Goal: Register for event/course

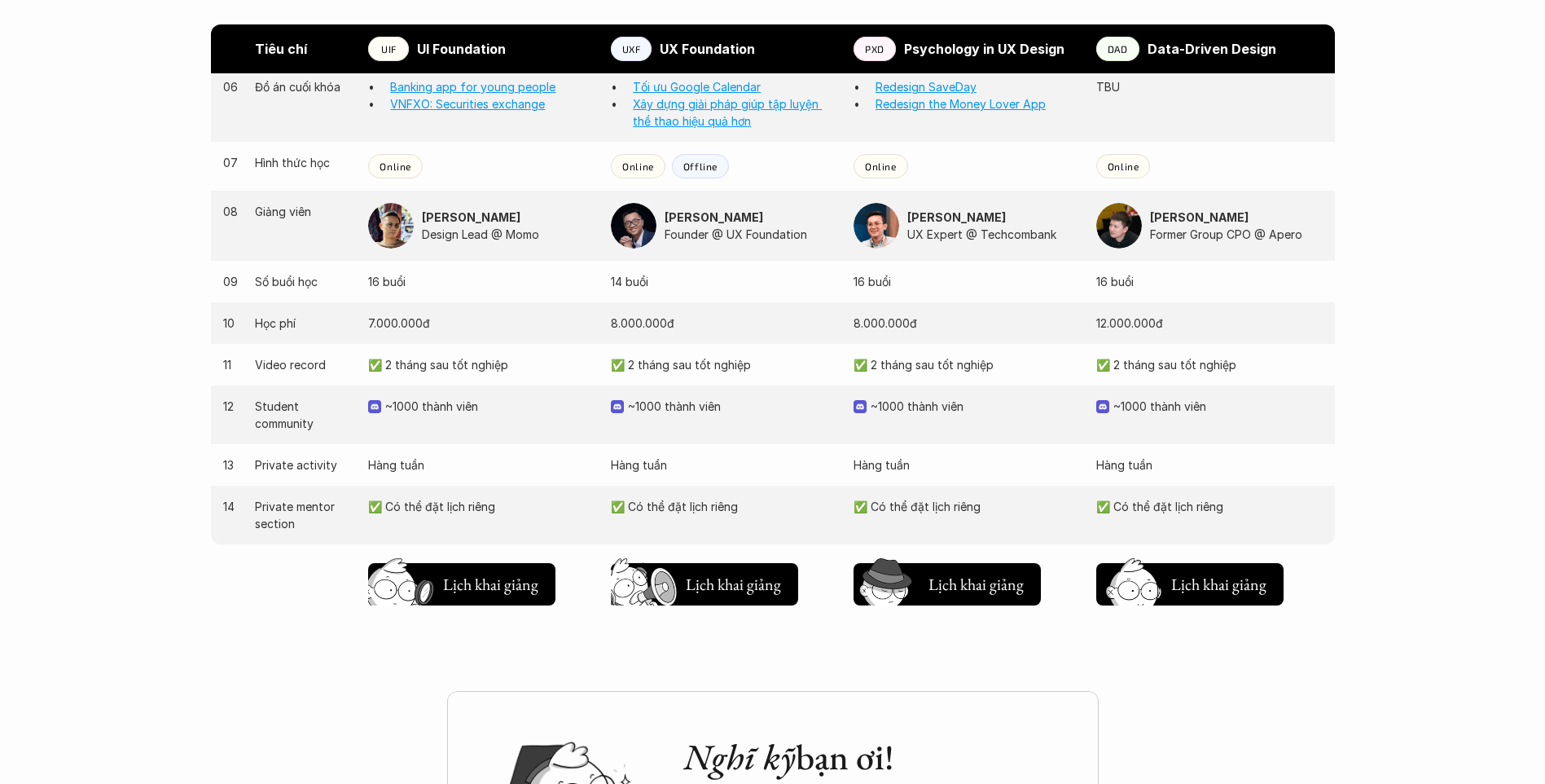
scroll to position [1467, 0]
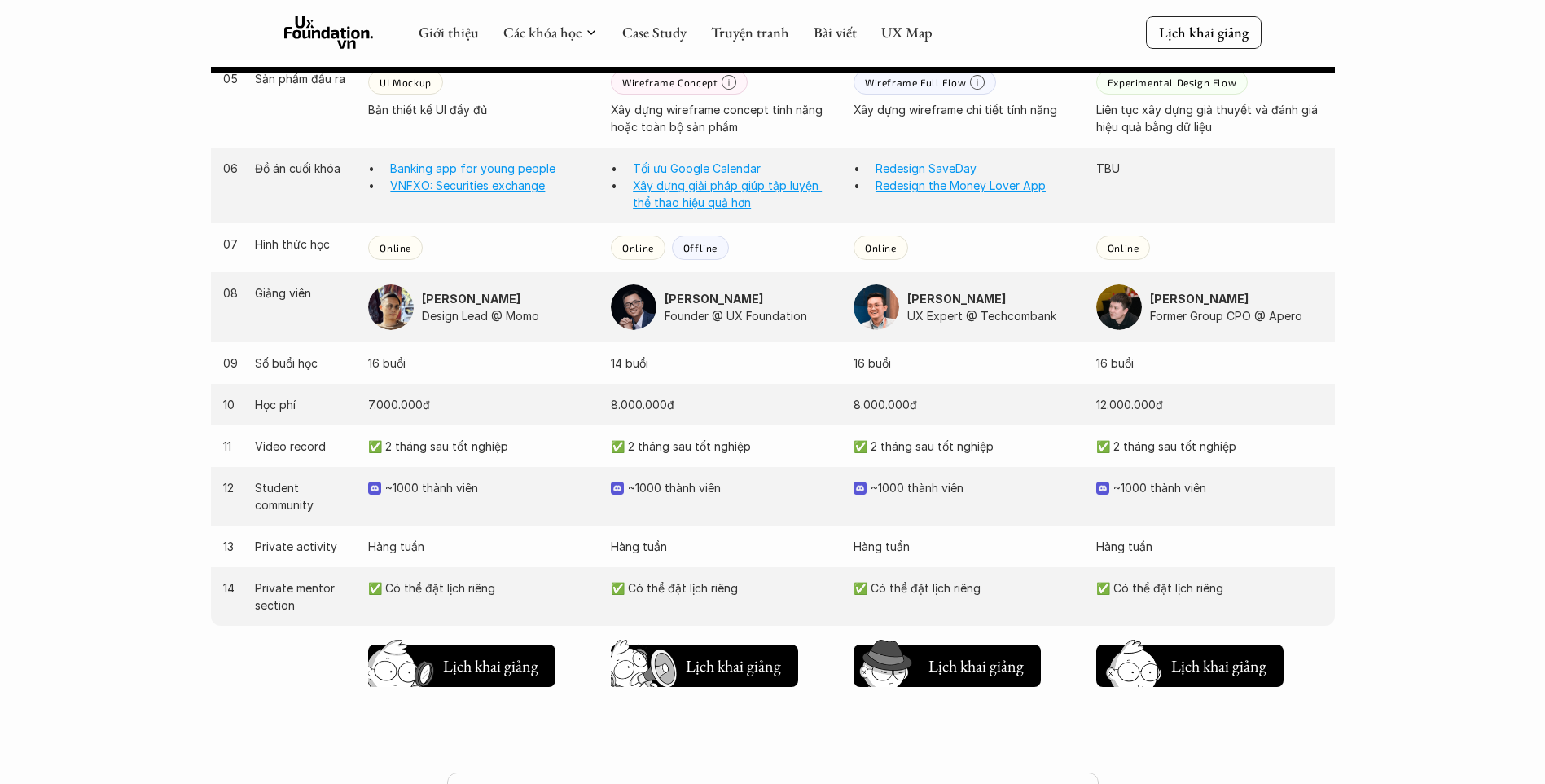
click at [1460, 499] on div "Giới thiệu Các khóa học Case Study Truyện tranh Bài viết UX Map Lịch khai giảng…" at bounding box center [772, 28] width 1545 height 2990
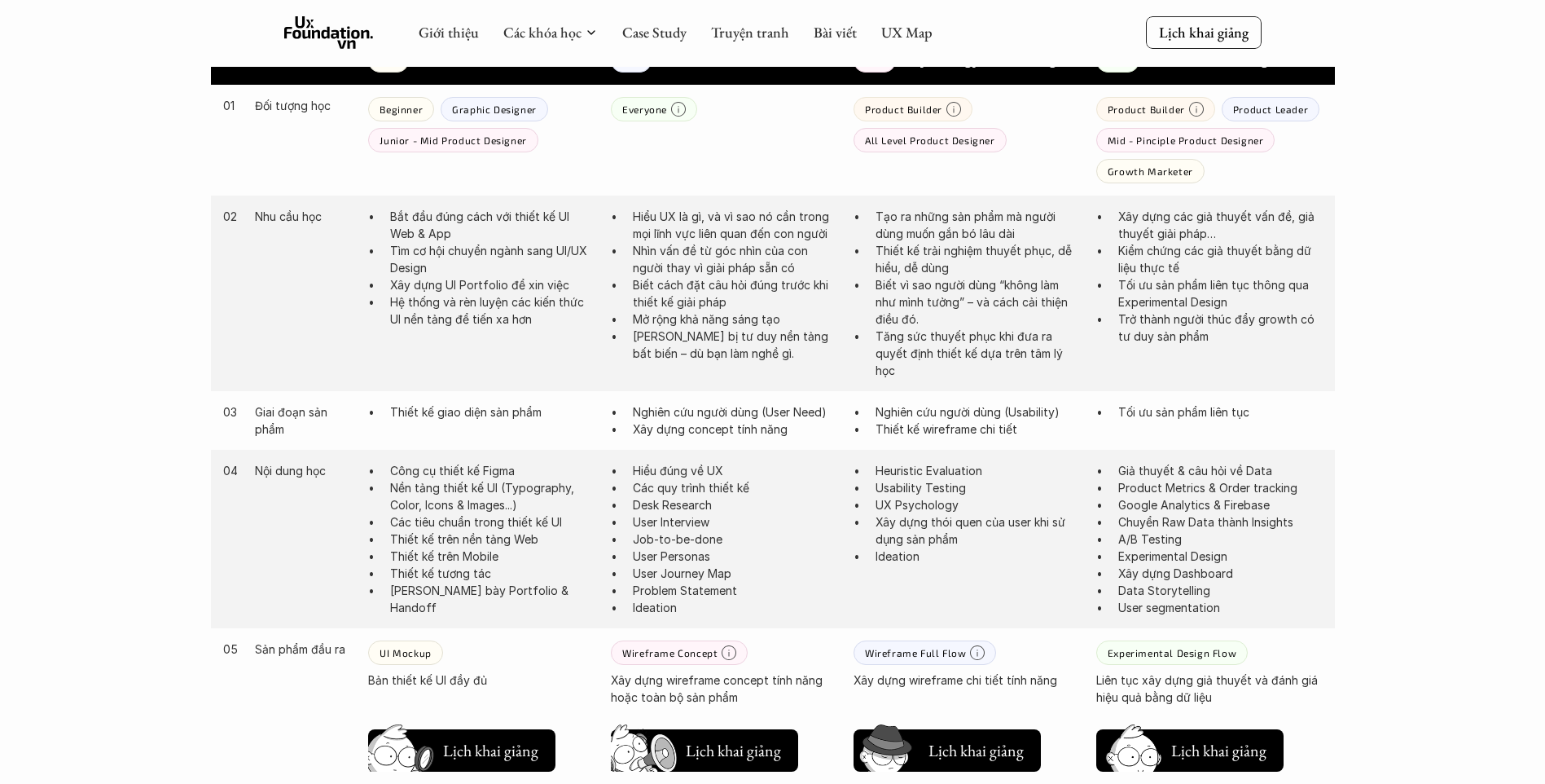
scroll to position [652, 0]
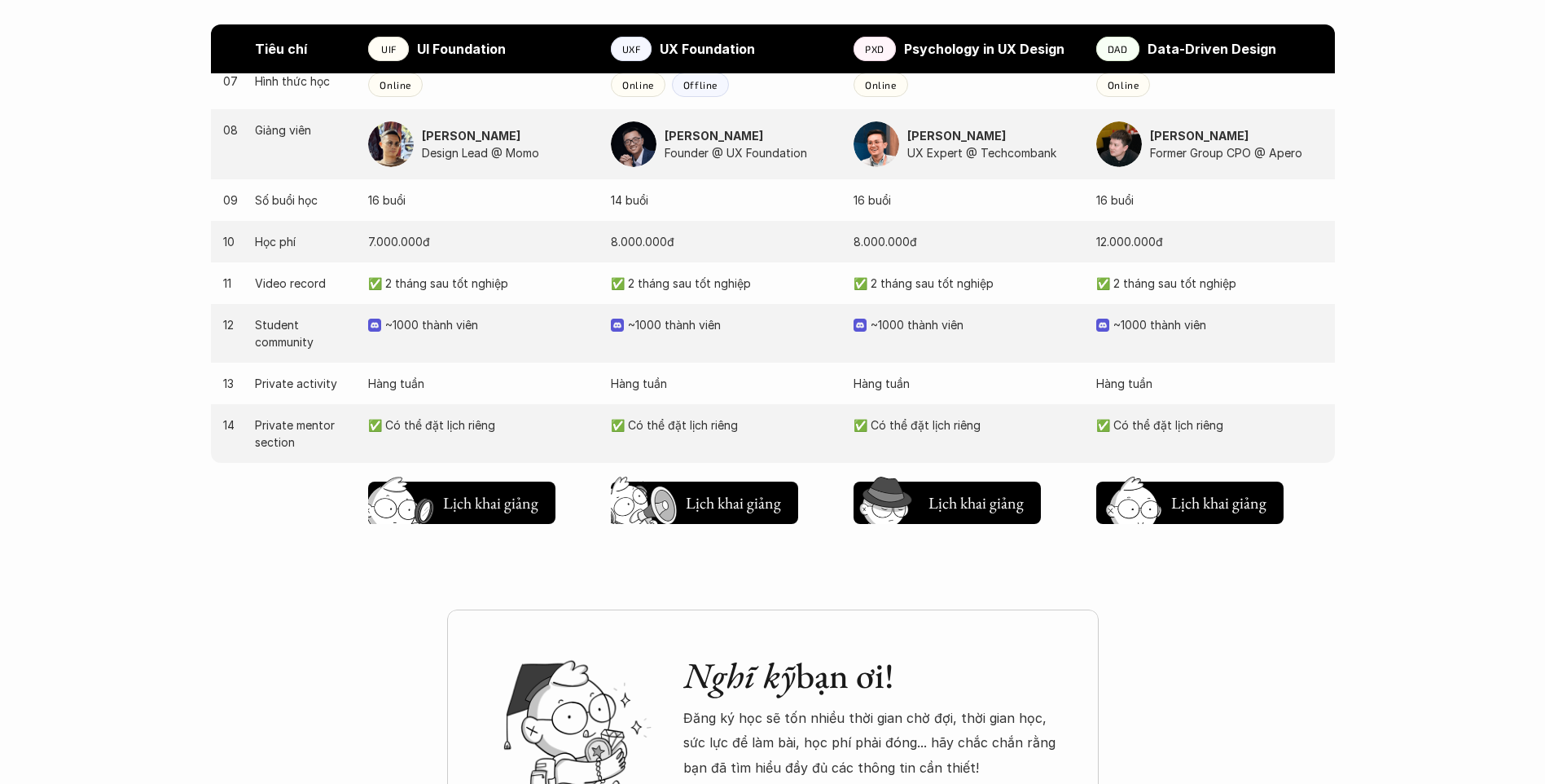
scroll to position [1548, 0]
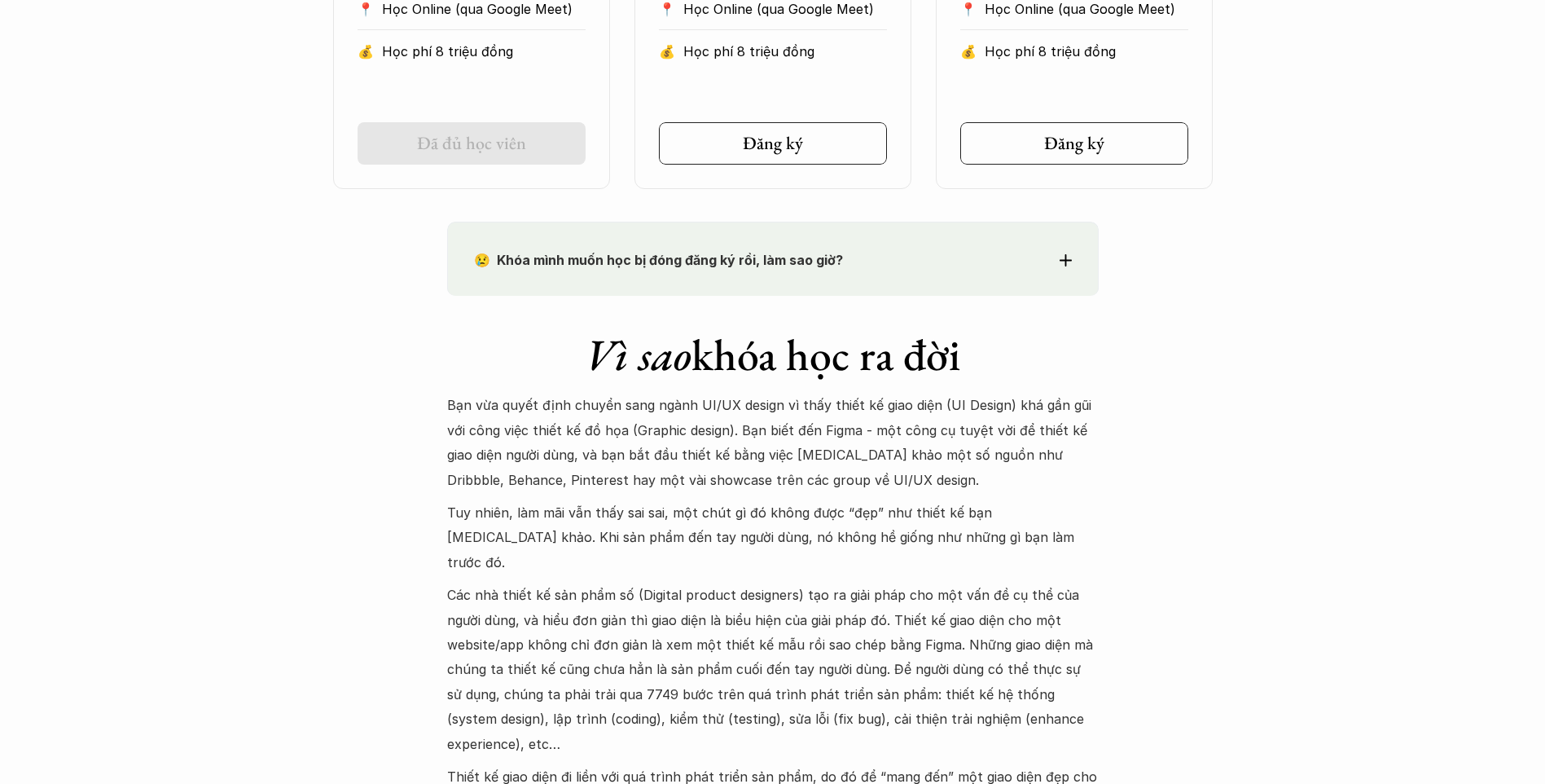
scroll to position [951, 0]
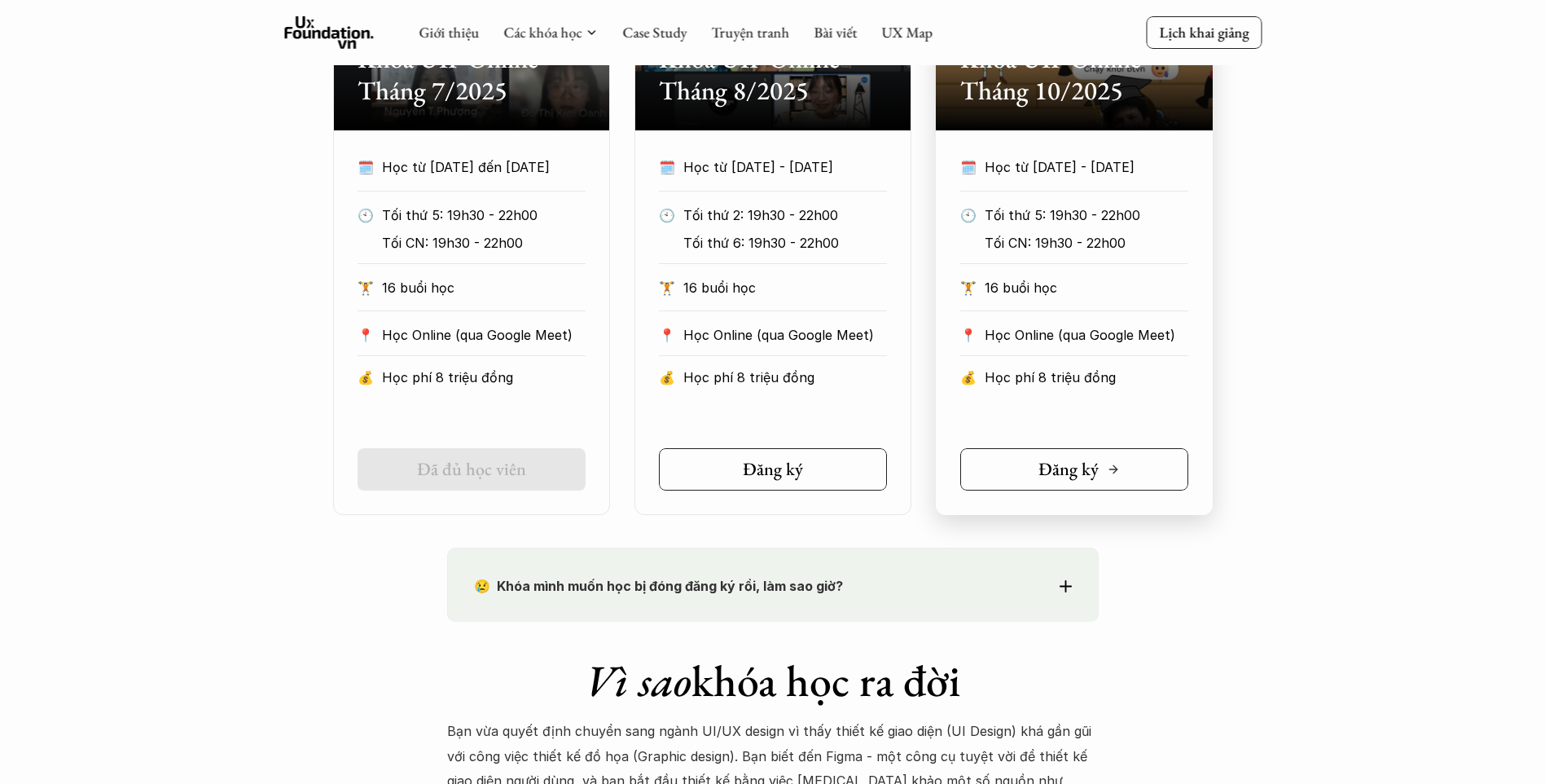
click at [1093, 481] on link "Đăng ký" at bounding box center [1075, 470] width 228 height 43
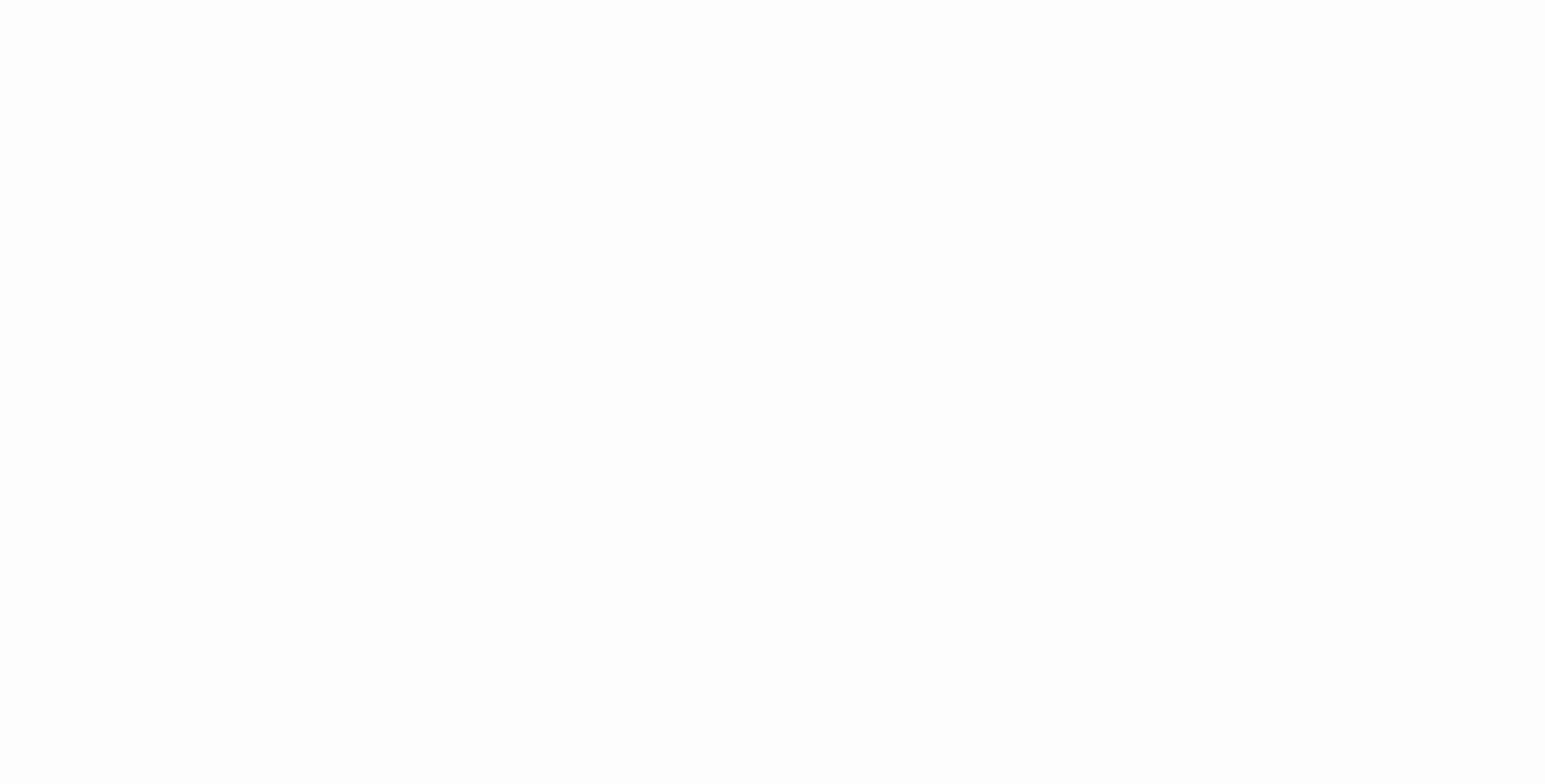
scroll to position [245, 0]
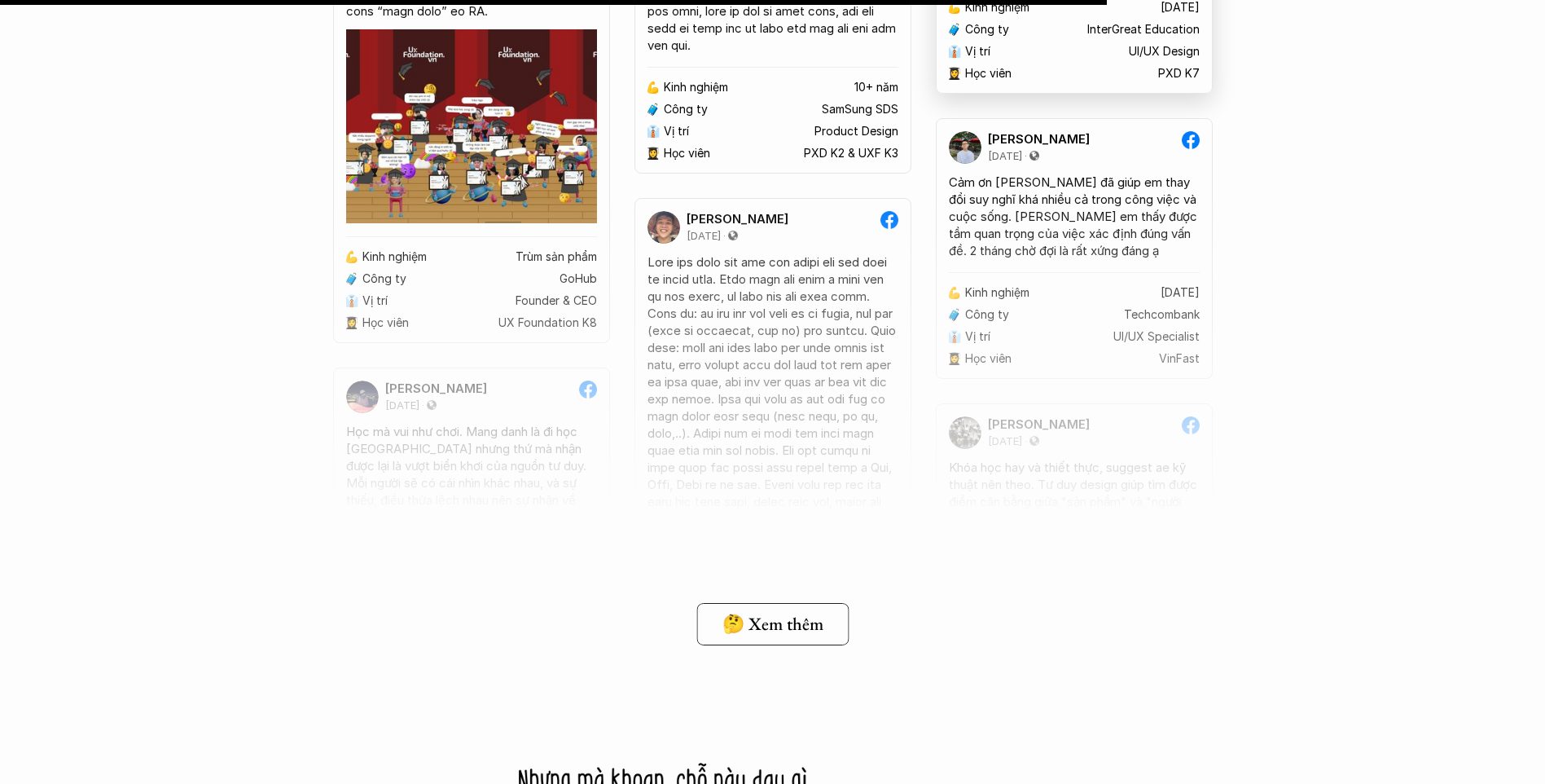
scroll to position [12708, 0]
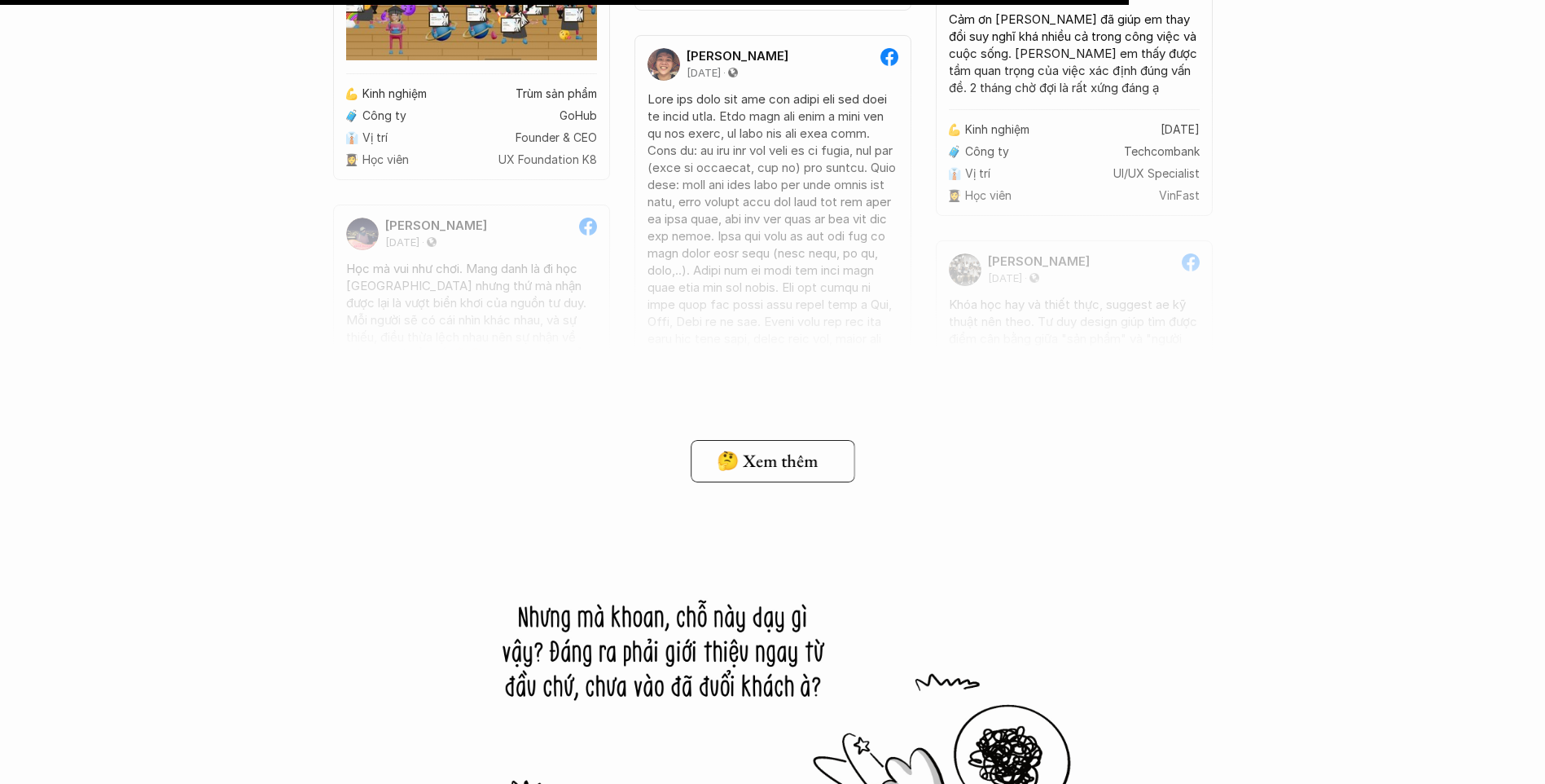
click at [775, 471] on h5 "🤔 Xem thêm" at bounding box center [767, 461] width 101 height 21
click at [1421, 297] on div "Ngoc Cuong 11 October 2023 Quyết định đi học ở UX Foundation là 1 quyết định kh…" at bounding box center [772, 49] width 1545 height 2298
